Goal: Book appointment/travel/reservation

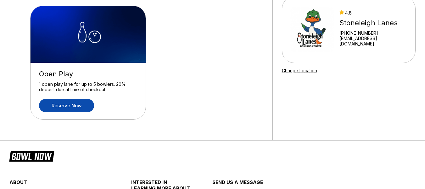
scroll to position [50, 0]
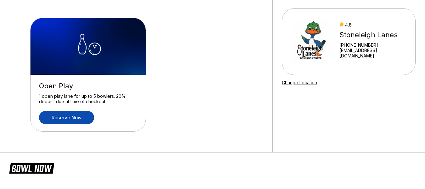
click at [65, 122] on link "Reserve now" at bounding box center [66, 117] width 55 height 14
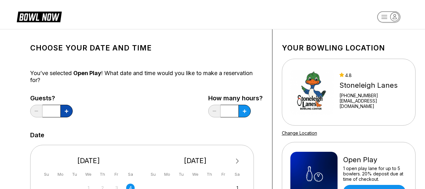
click at [66, 114] on button at bounding box center [66, 110] width 12 height 13
click at [41, 112] on button at bounding box center [36, 110] width 12 height 13
type input "*"
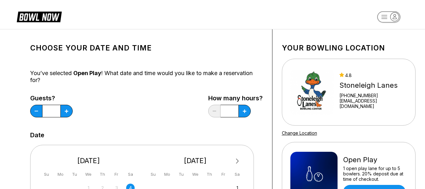
click at [136, 115] on div "Guests? * How many hours? *" at bounding box center [146, 107] width 233 height 26
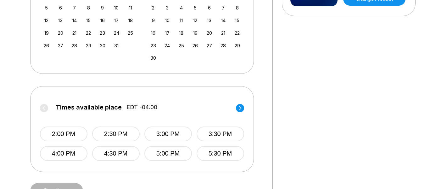
scroll to position [201, 0]
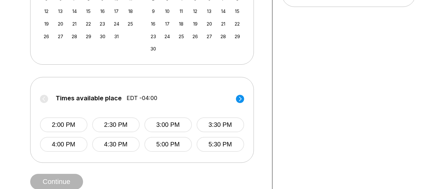
click at [40, 98] on label "Times available place EDT -04:00" at bounding box center [142, 99] width 204 height 10
click at [4, 126] on div "Choose your Date and time You’ve selected Open Play ! What date and time would …" at bounding box center [212, 13] width 425 height 371
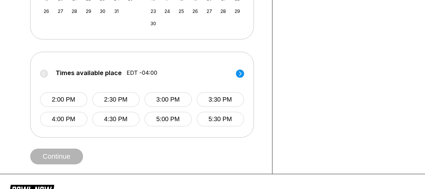
scroll to position [214, 0]
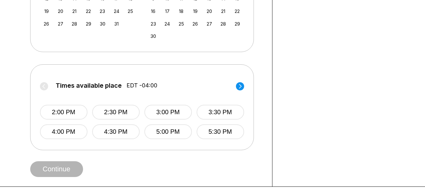
click at [240, 81] on div "Times available place EDT -04:00 2:00 PM 2:30 PM 3:00 PM 3:30 PM 4:00 PM 4:30 P…" at bounding box center [142, 106] width 204 height 65
click at [239, 85] on circle at bounding box center [240, 86] width 8 height 8
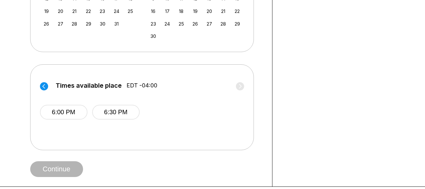
click at [42, 86] on circle at bounding box center [44, 86] width 8 height 8
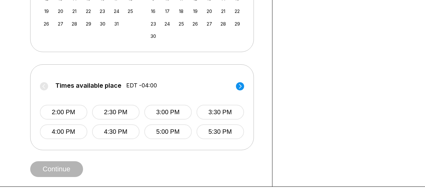
click at [19, 92] on div "Choose your Date and time You’ve selected Open Play ! What date and time would …" at bounding box center [212, 0] width 409 height 371
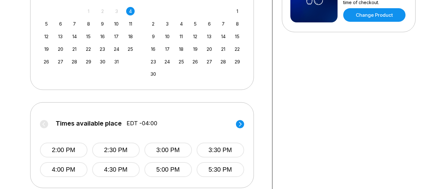
scroll to position [189, 0]
